Goal: Task Accomplishment & Management: Manage account settings

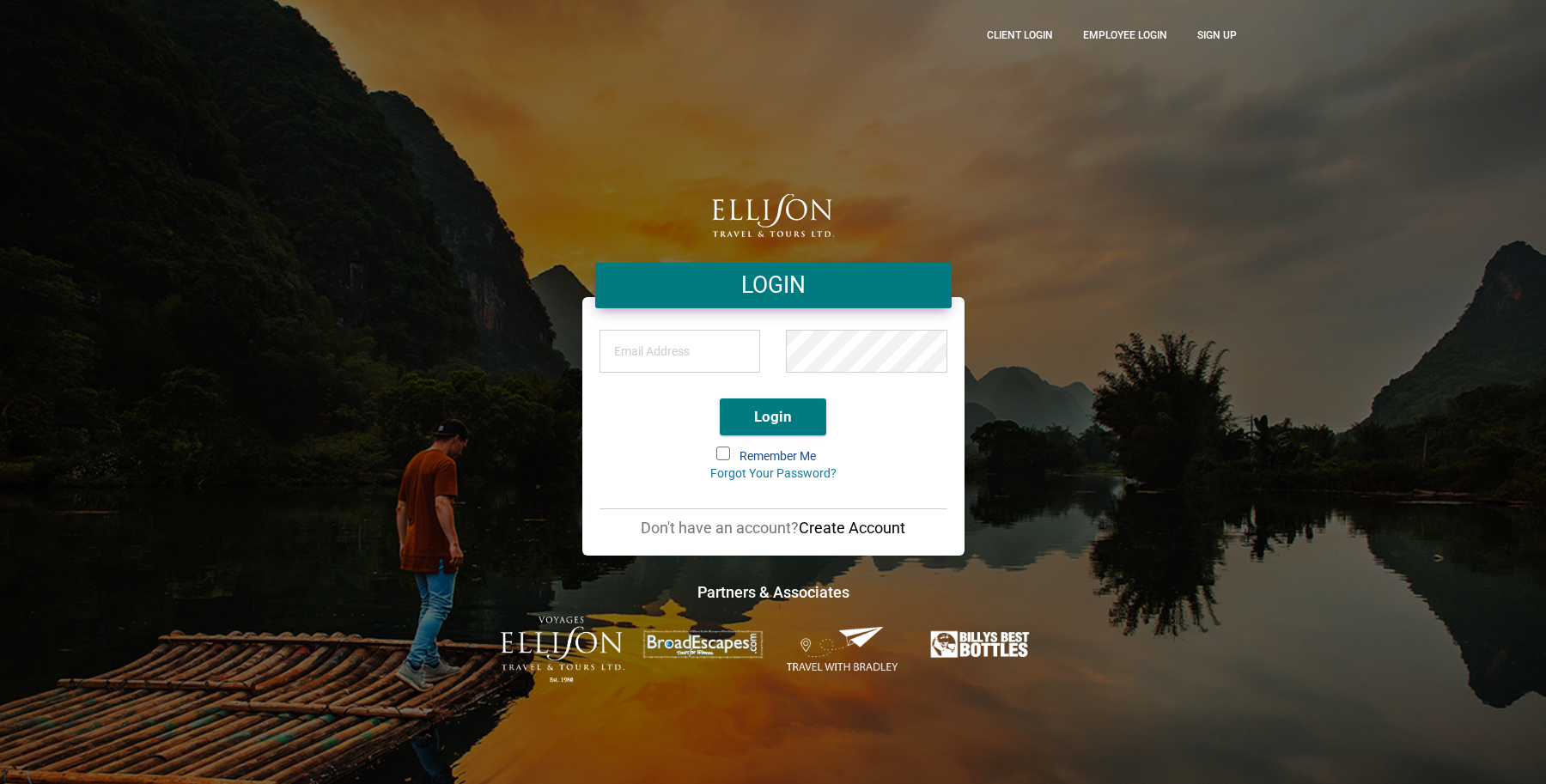
click at [1070, 179] on div "LOGIN Login Remember Me Forgot Your Password? Don't have an account? Create Acc…" at bounding box center [773, 392] width 979 height 582
click at [789, 409] on button "Login" at bounding box center [773, 416] width 107 height 37
click at [722, 463] on span at bounding box center [728, 456] width 23 height 19
click at [718, 448] on input "Remember Me" at bounding box center [718, 448] width 0 height 0
click at [653, 359] on input "email" at bounding box center [680, 351] width 162 height 43
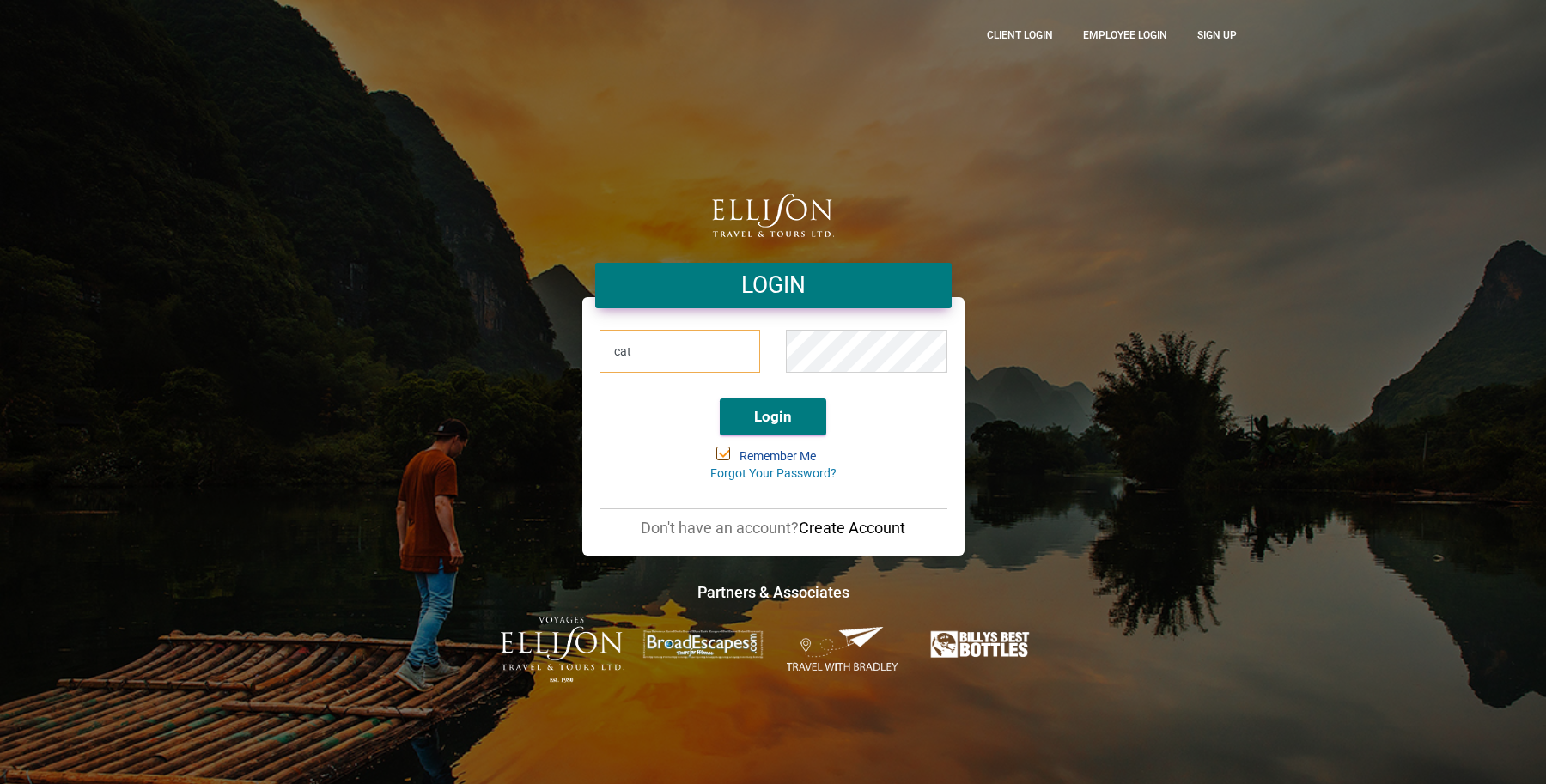
type input "[PERSON_NAME][EMAIL_ADDRESS][DOMAIN_NAME]"
click at [792, 422] on button "Login" at bounding box center [773, 416] width 107 height 37
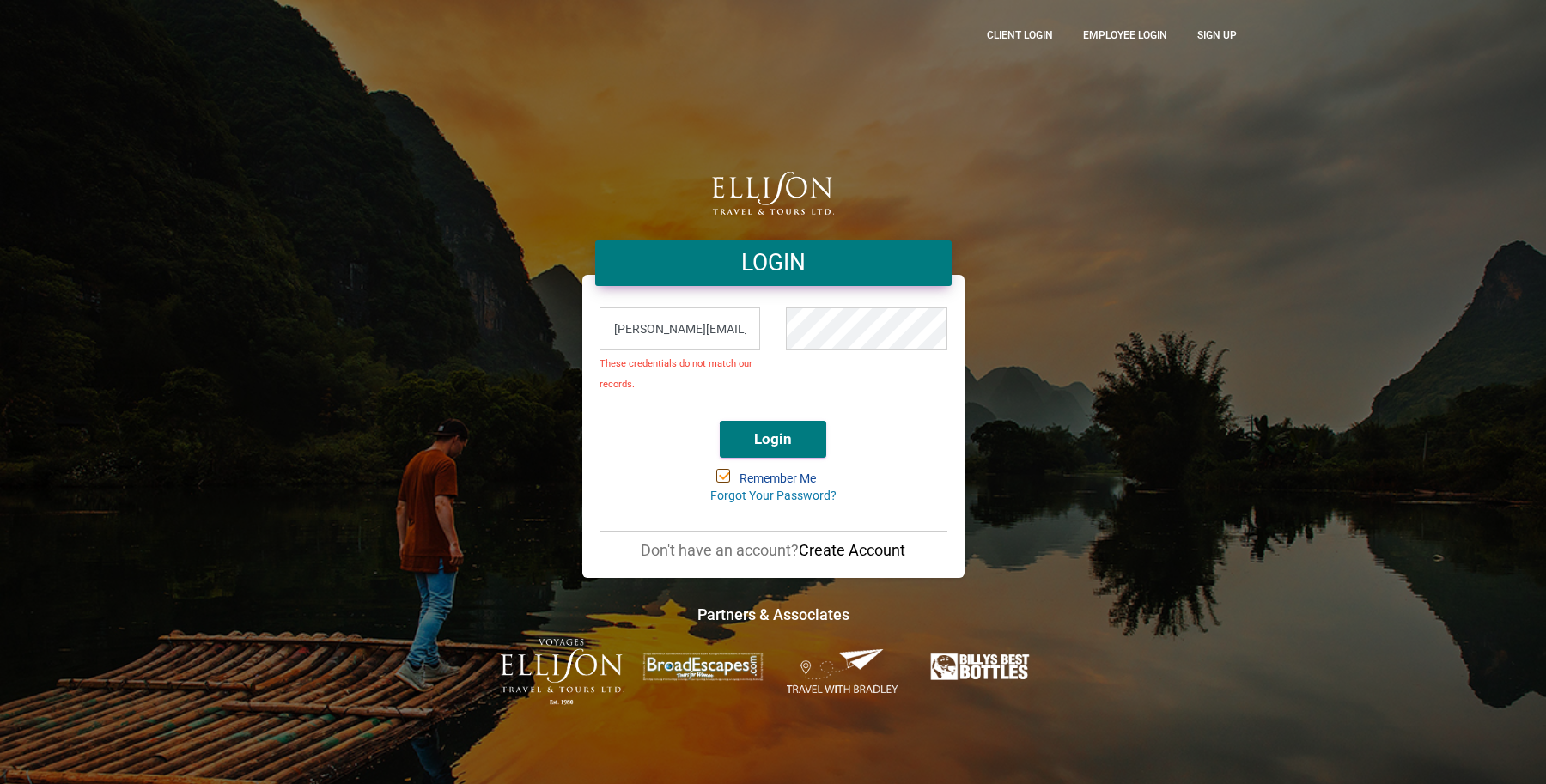
click at [1091, 262] on div "LOGIN cathye@ellisontravel.com These credentials do not match our records. Logi…" at bounding box center [773, 391] width 979 height 626
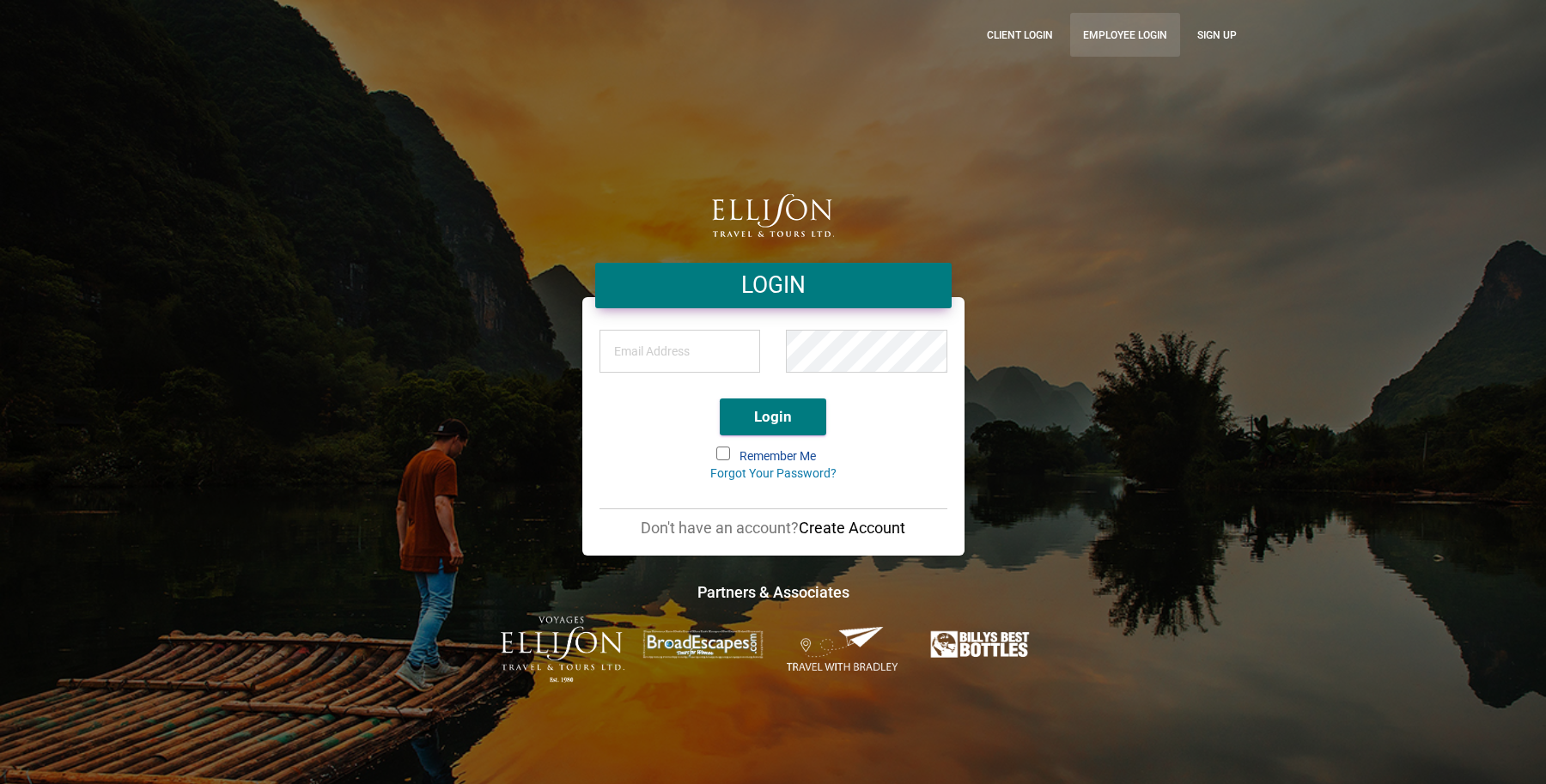
click at [1123, 26] on link "Employee Login" at bounding box center [1125, 34] width 110 height 43
